Goal: Transaction & Acquisition: Purchase product/service

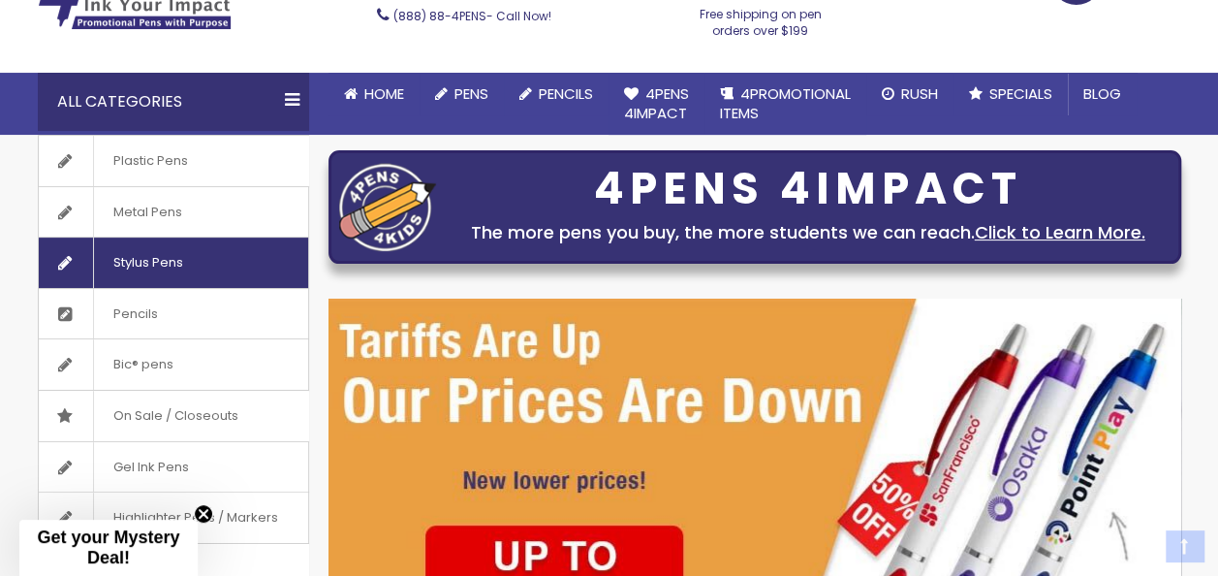
scroll to position [194, 0]
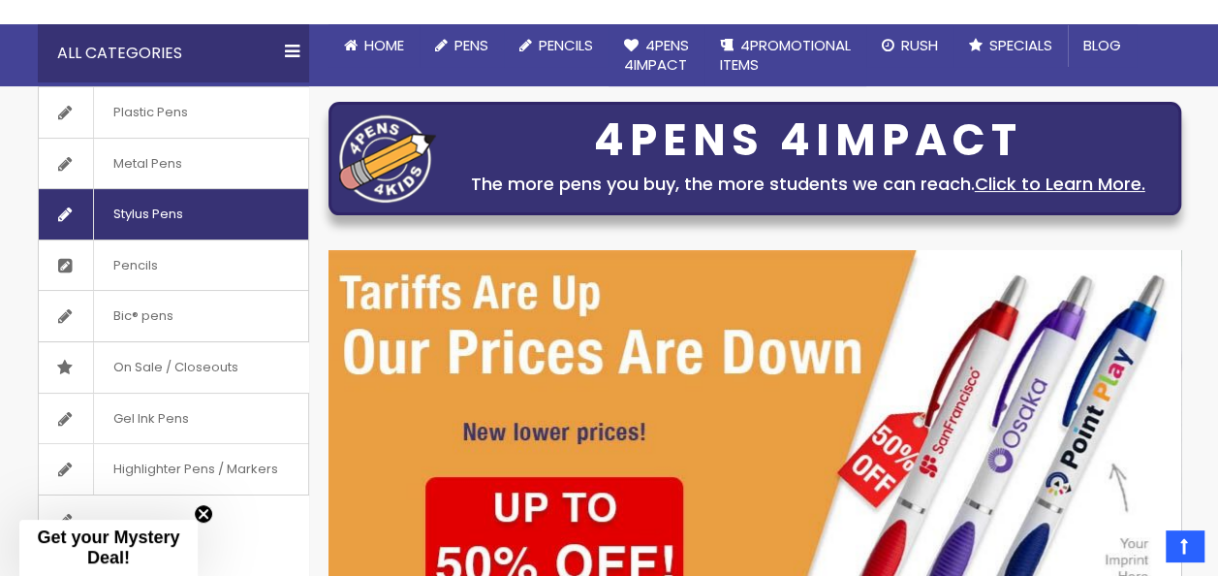
click at [155, 215] on span "Stylus Pens" at bounding box center [147, 214] width 109 height 50
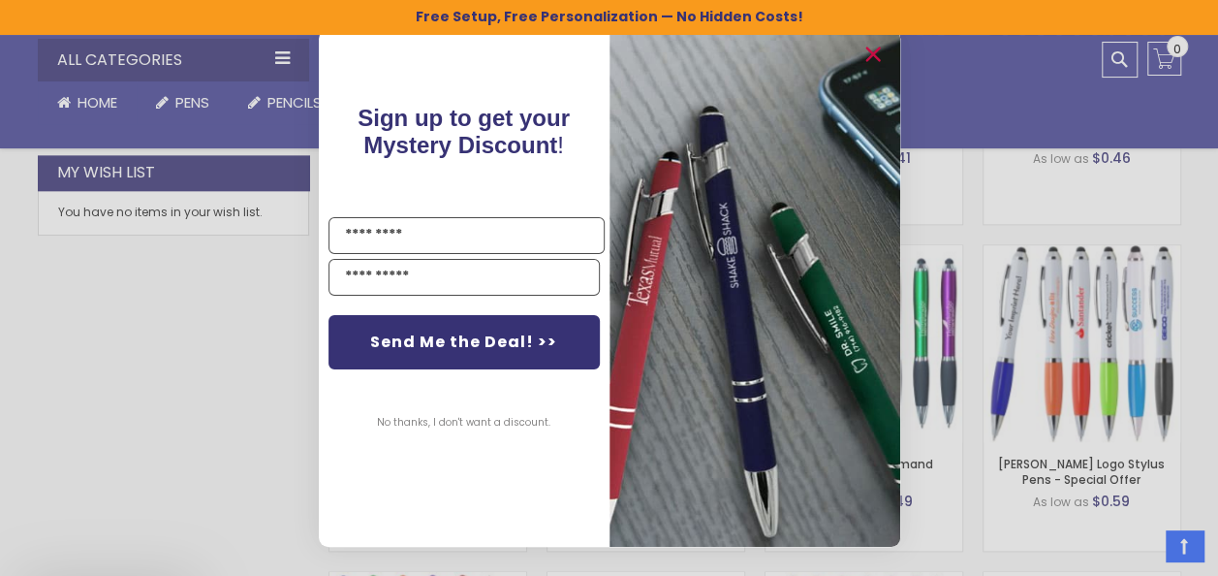
scroll to position [1391, 0]
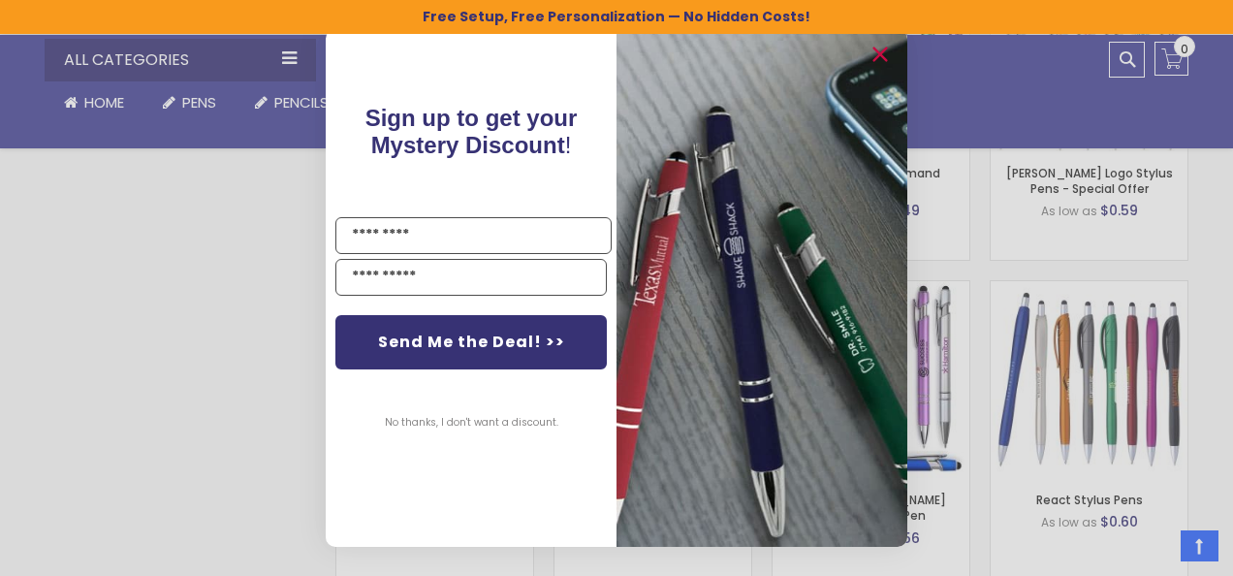
click at [725, 260] on img "POPUP Form" at bounding box center [761, 287] width 291 height 516
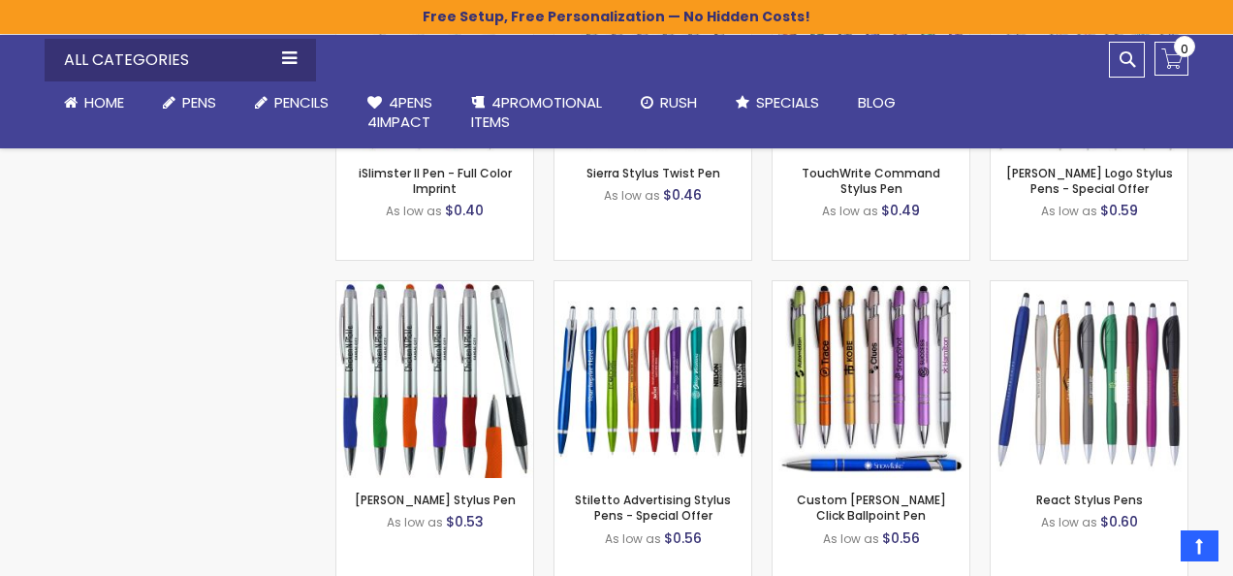
click at [970, 264] on div "Close dialog Sign up to get your Mystery Discount ! Name Email Send Me the Deal…" at bounding box center [616, 288] width 1233 height 576
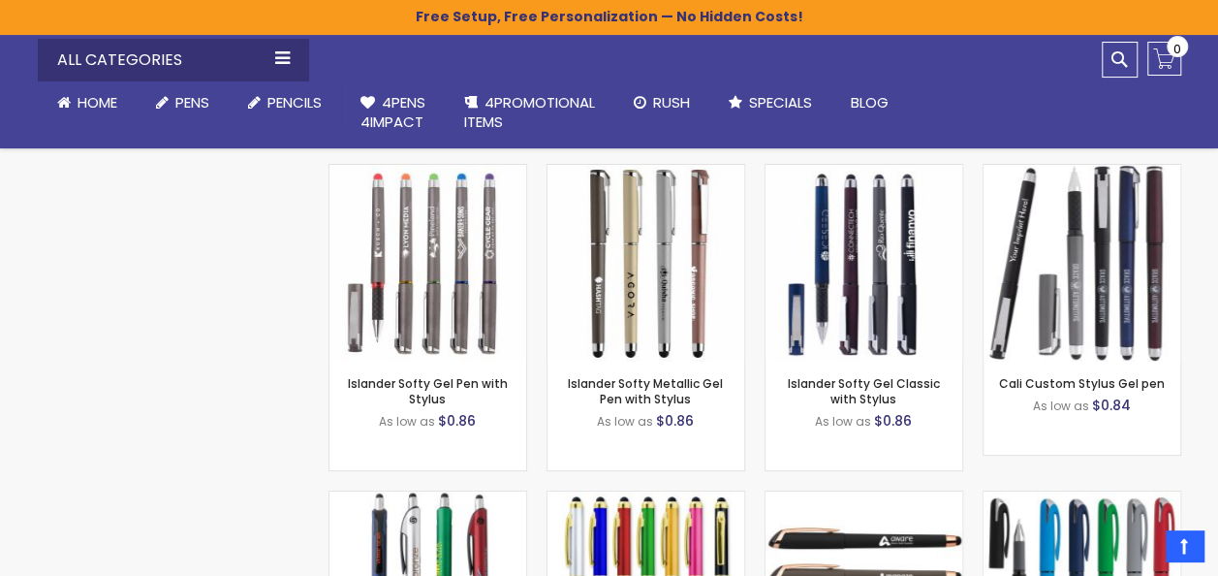
scroll to position [3426, 0]
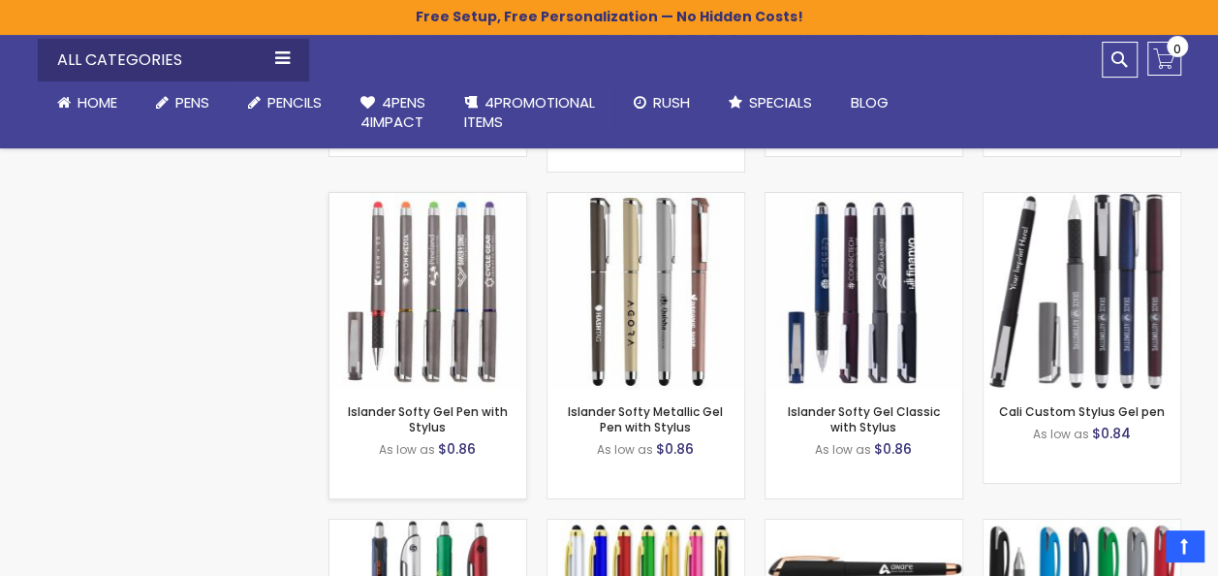
click at [415, 295] on img at bounding box center [427, 291] width 197 height 197
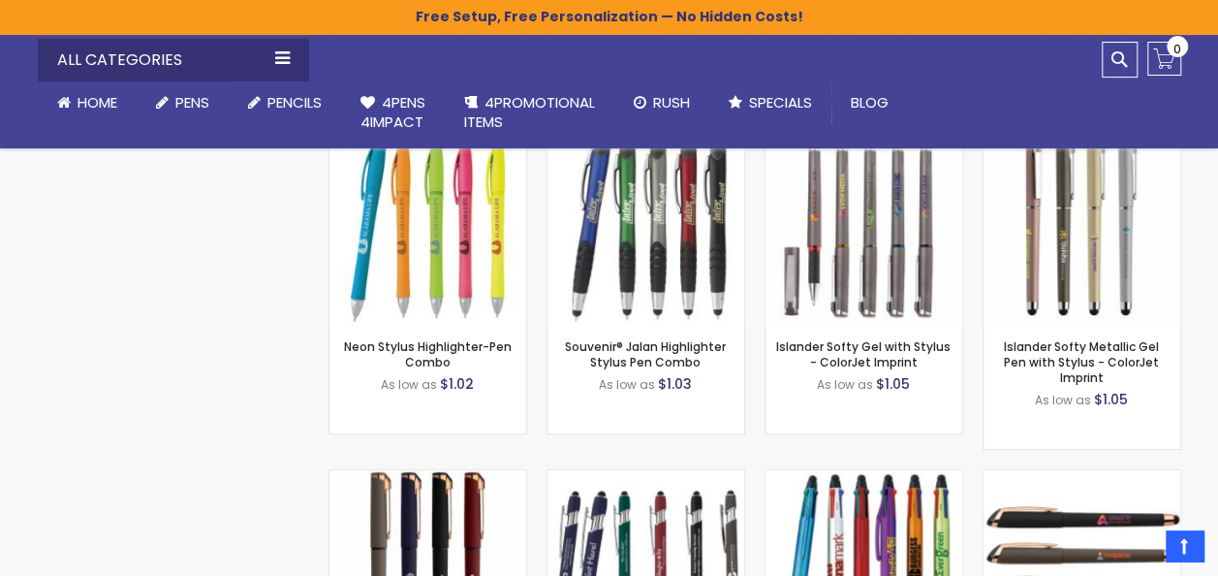
scroll to position [4298, 0]
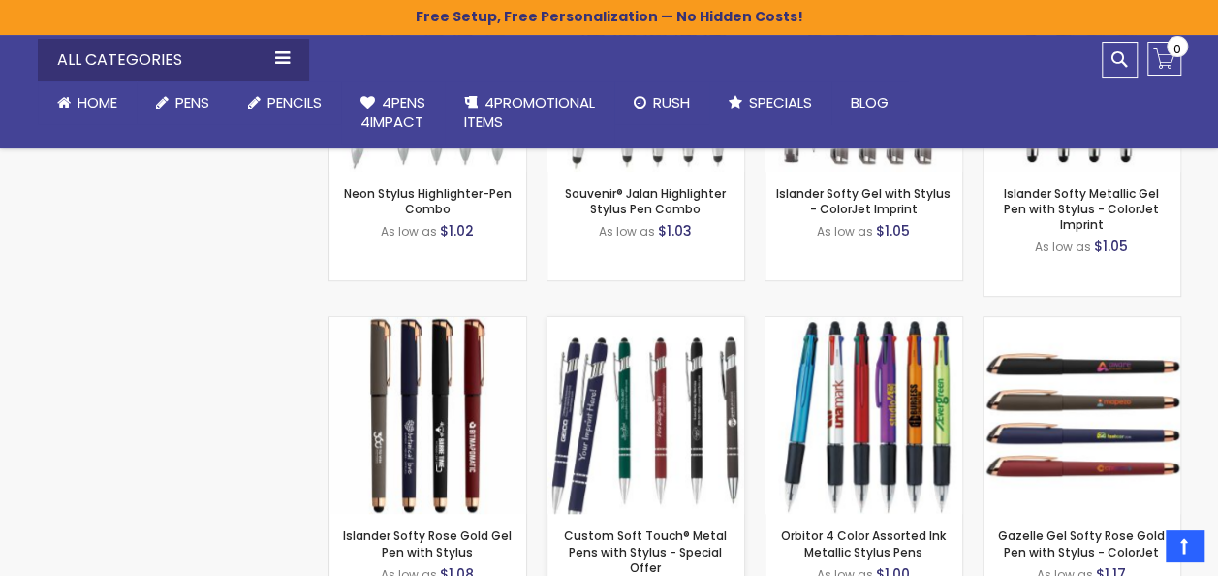
click at [601, 391] on img at bounding box center [645, 415] width 197 height 197
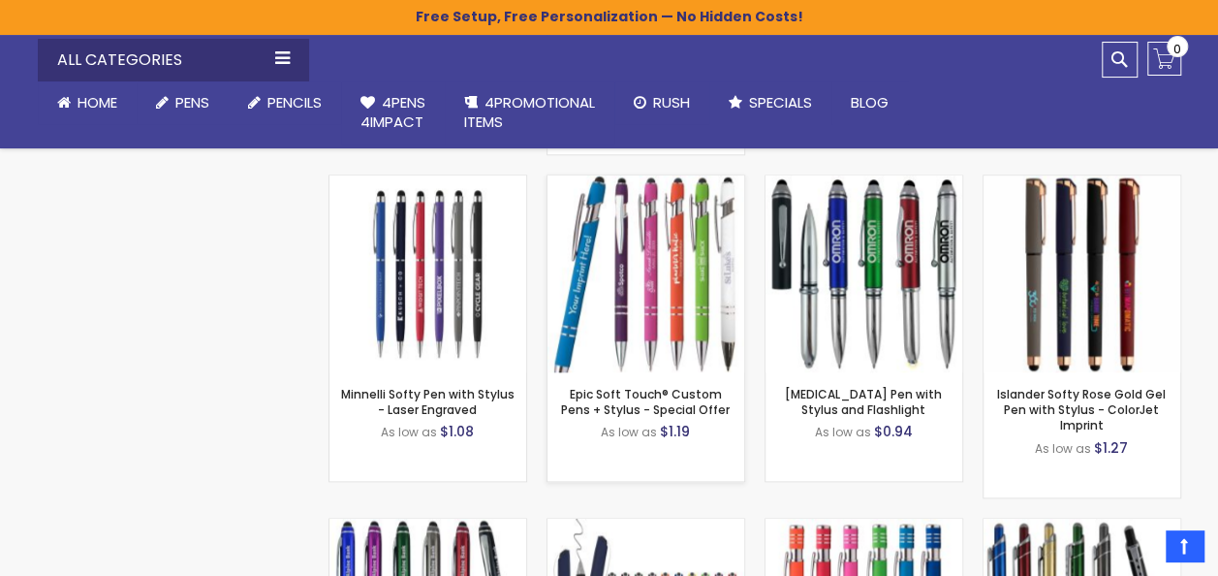
scroll to position [4395, 0]
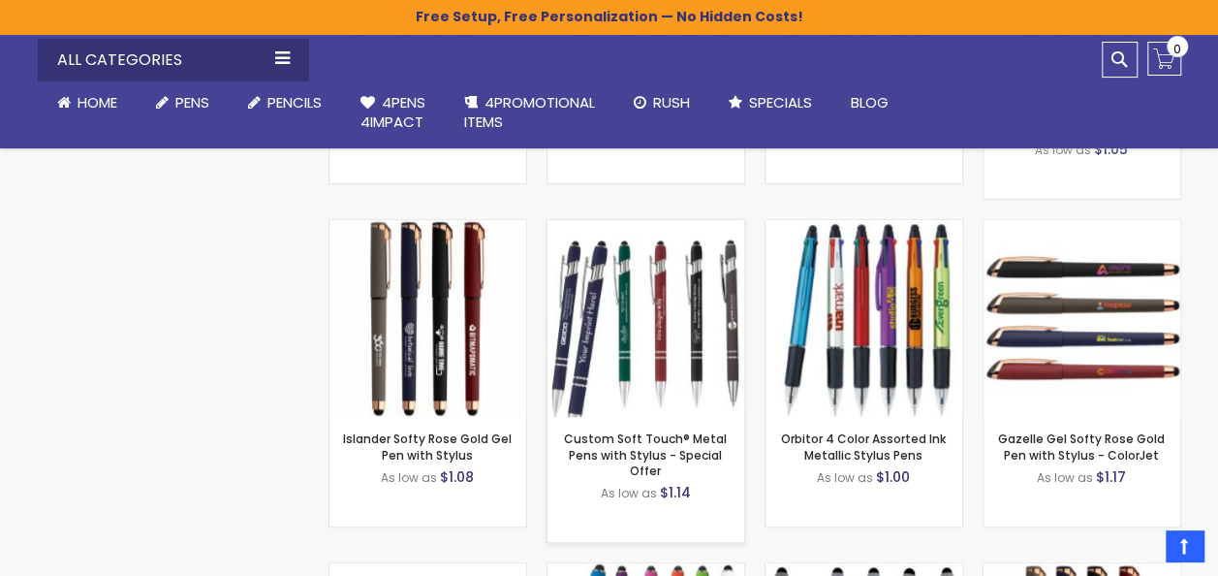
click at [665, 368] on div "- *** + Add to Cart" at bounding box center [645, 385] width 197 height 34
click at [680, 368] on div "- *** + Add to Cart" at bounding box center [645, 385] width 197 height 34
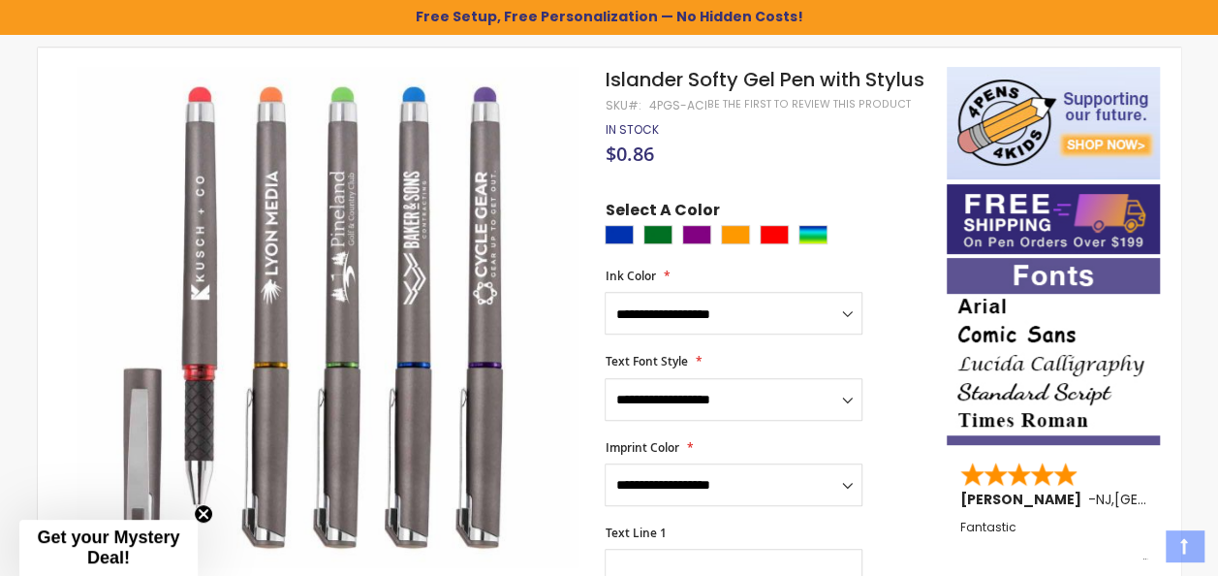
scroll to position [291, 0]
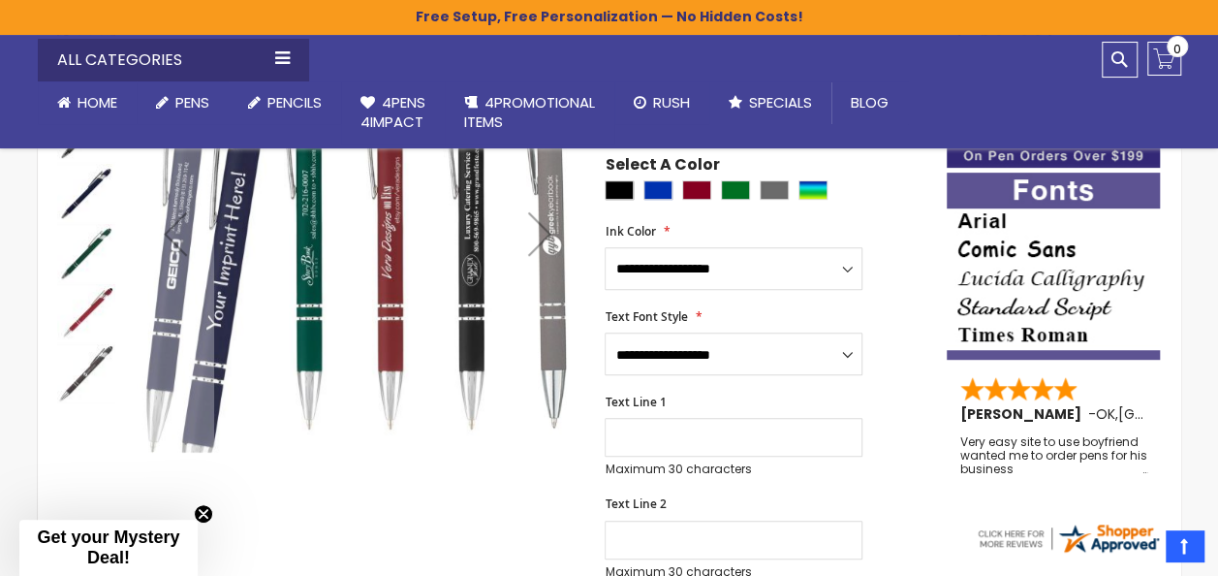
scroll to position [388, 0]
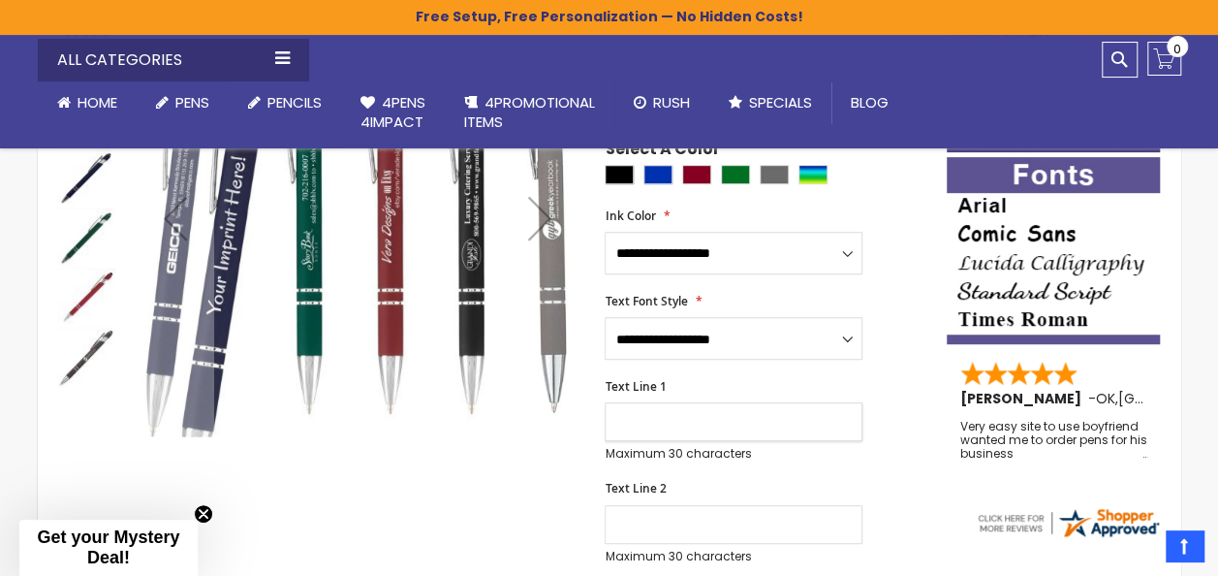
click at [773, 409] on input "Text Line 1" at bounding box center [734, 421] width 258 height 39
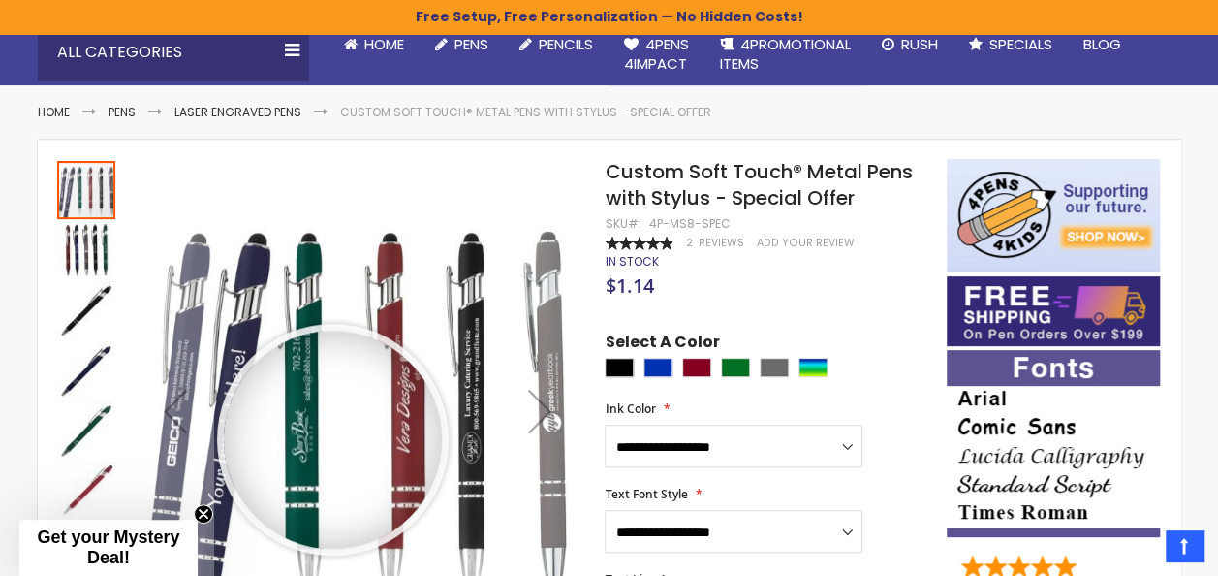
scroll to position [291, 0]
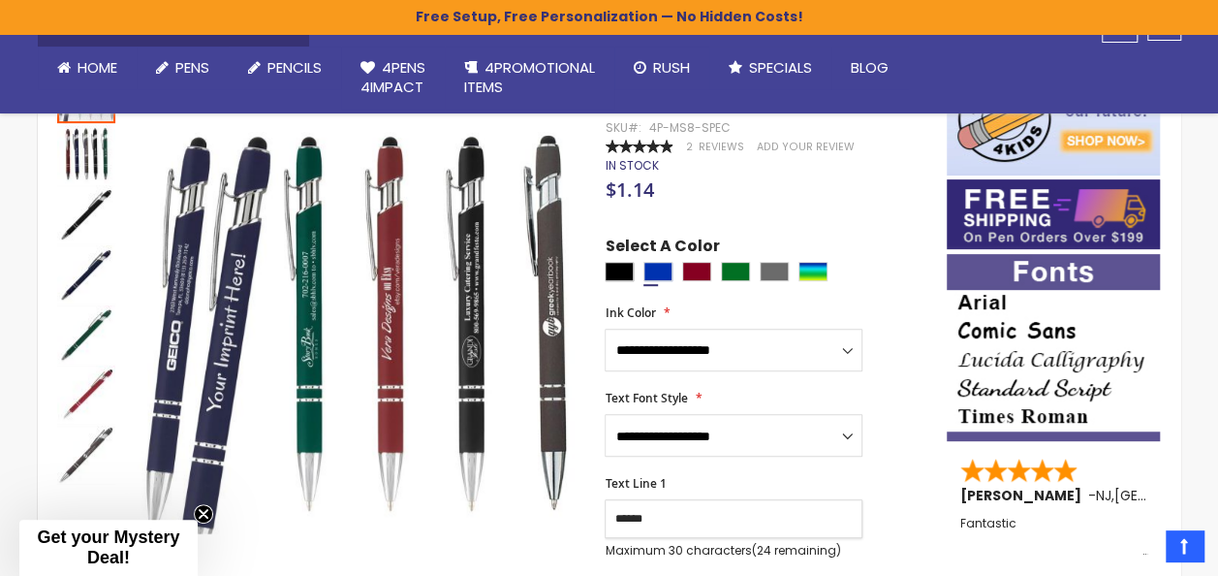
type input "******"
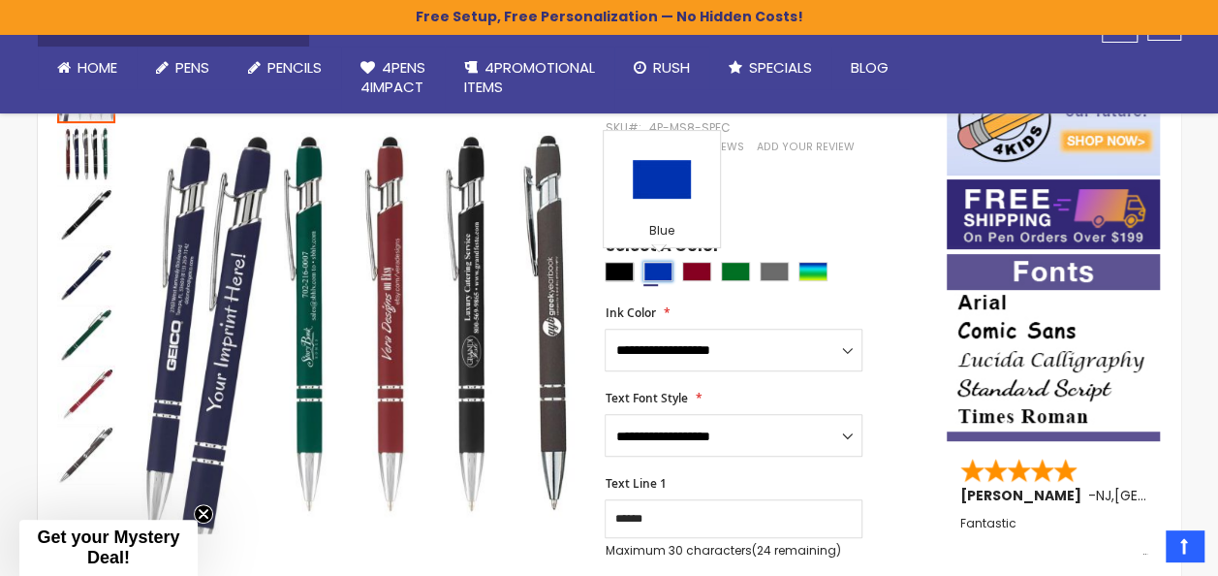
click at [649, 271] on div "Blue" at bounding box center [657, 271] width 29 height 19
type input "****"
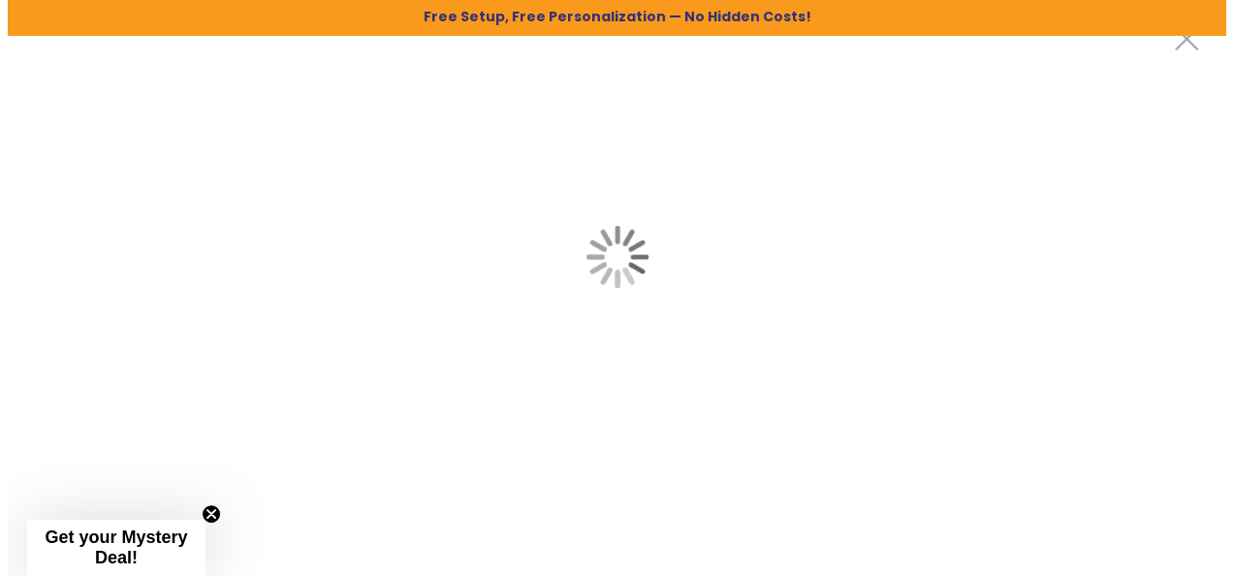
scroll to position [0, 0]
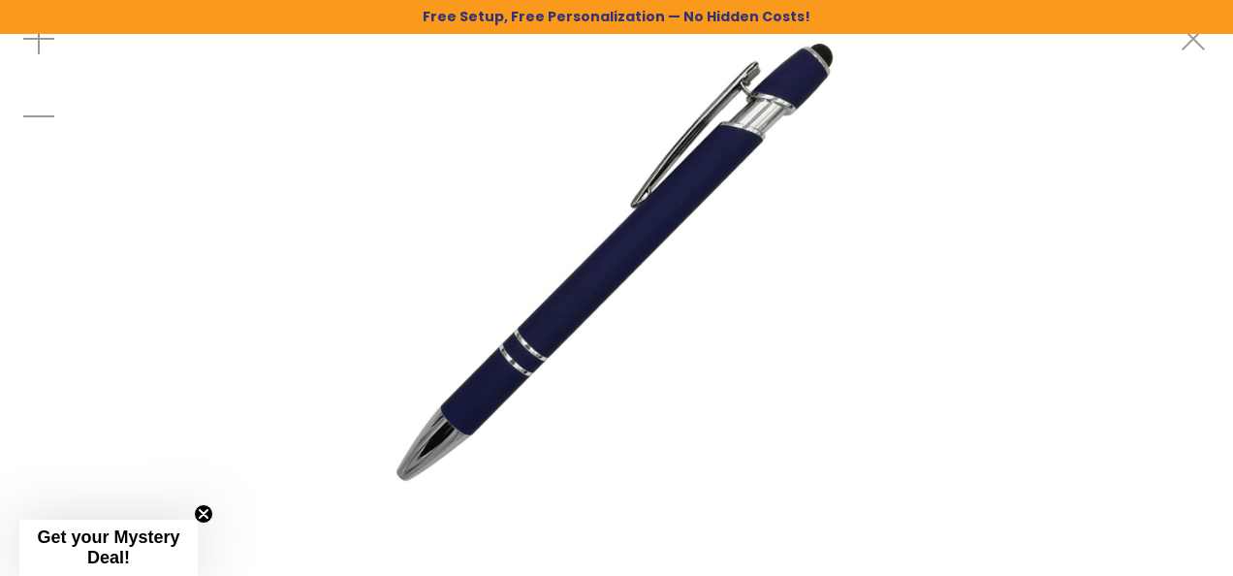
drag, startPoint x: 591, startPoint y: 297, endPoint x: 661, endPoint y: 351, distance: 88.4
click at [661, 351] on img at bounding box center [616, 257] width 514 height 514
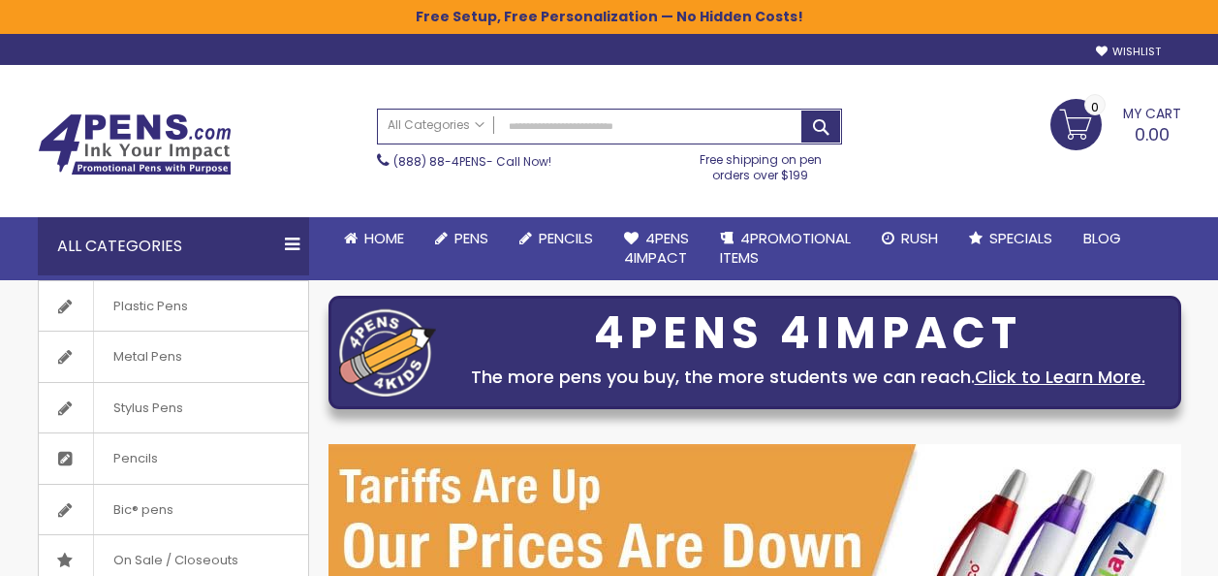
scroll to position [194, 0]
